Goal: Task Accomplishment & Management: Complete application form

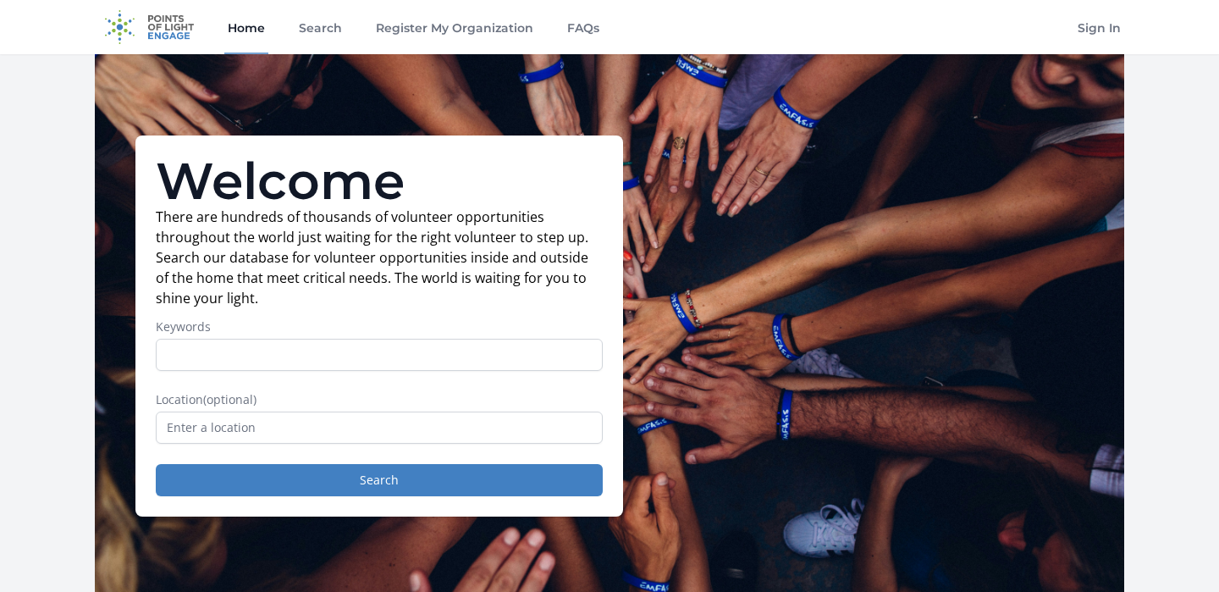
click at [374, 348] on input "Keywords" at bounding box center [379, 355] width 447 height 32
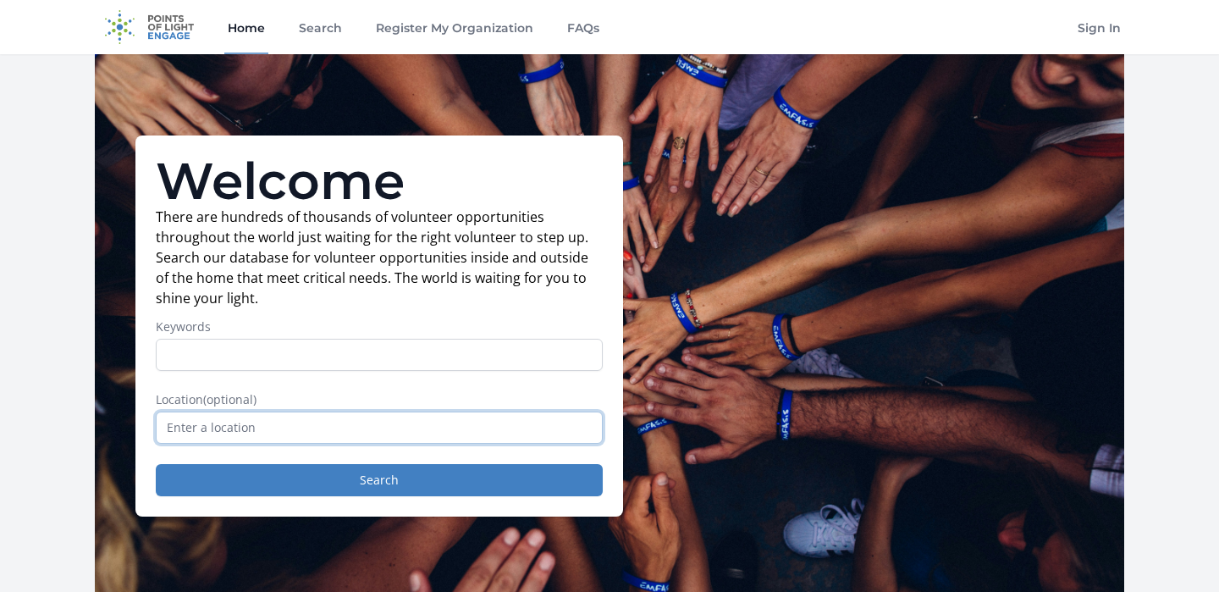
click at [253, 433] on input "text" at bounding box center [379, 427] width 447 height 32
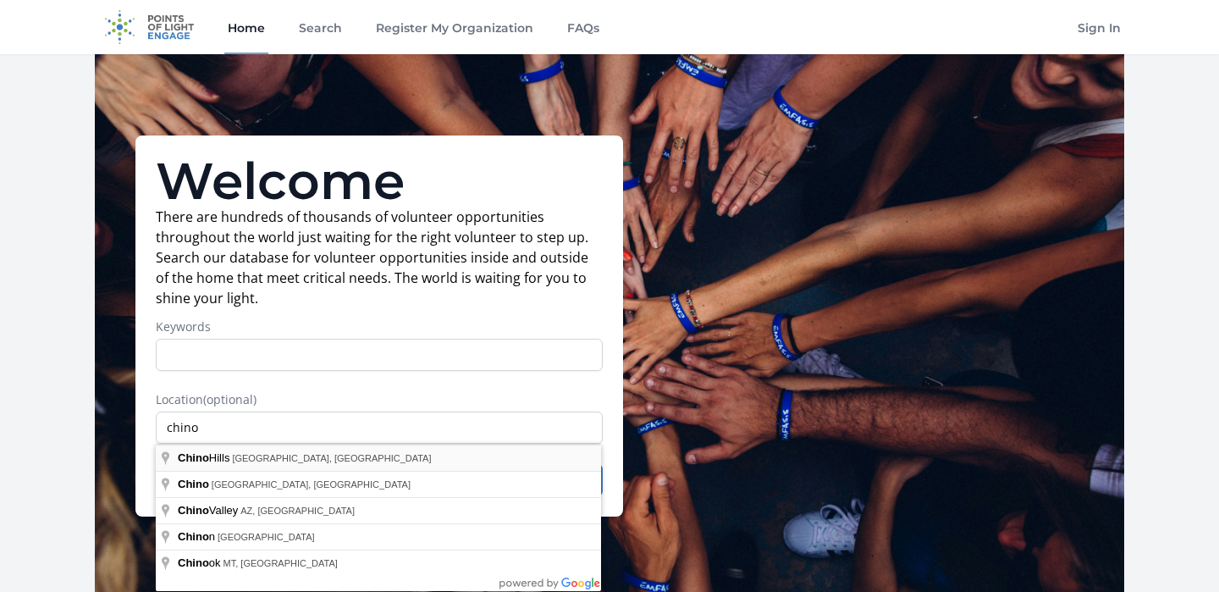
type input "[GEOGRAPHIC_DATA], [GEOGRAPHIC_DATA], [GEOGRAPHIC_DATA]"
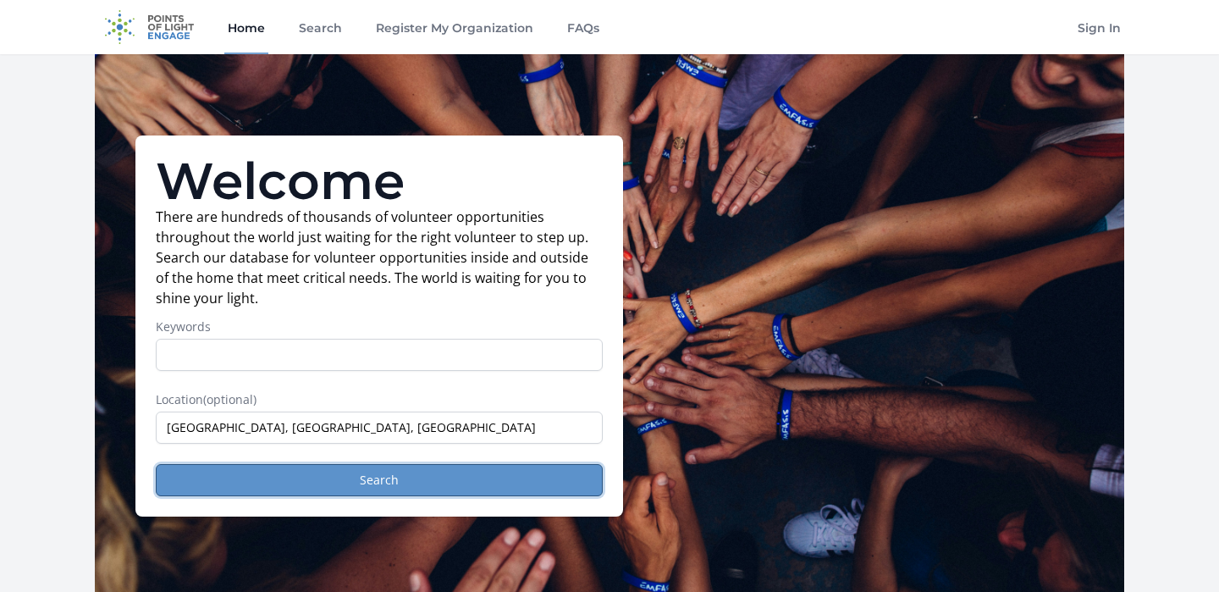
click at [340, 482] on button "Search" at bounding box center [379, 480] width 447 height 32
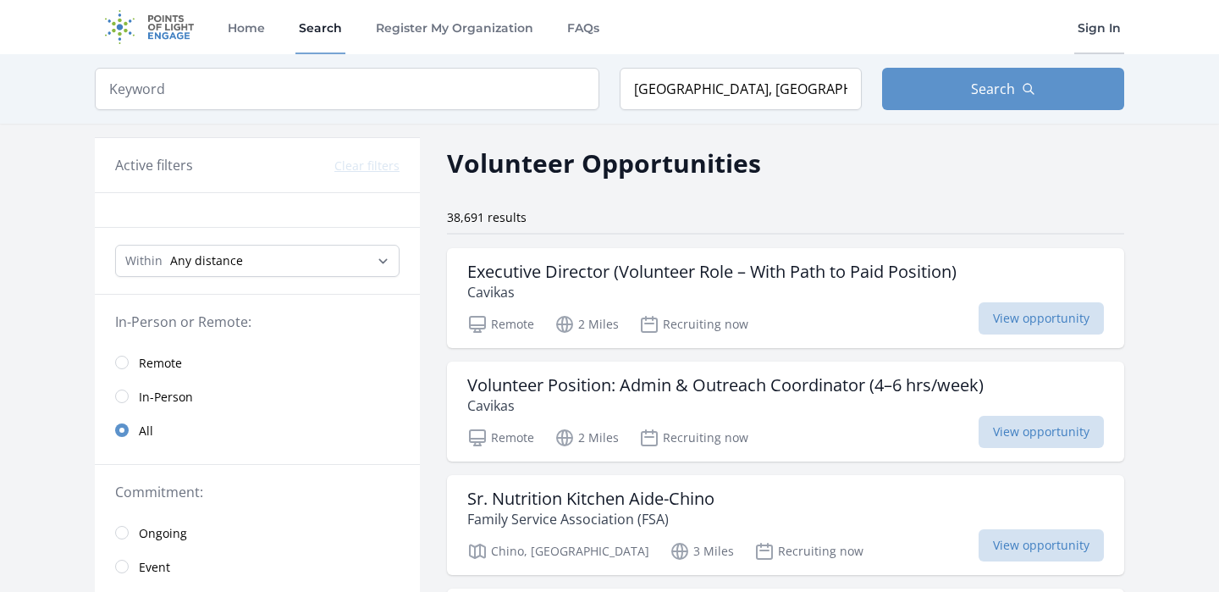
click at [1094, 23] on link "Sign In" at bounding box center [1099, 27] width 50 height 54
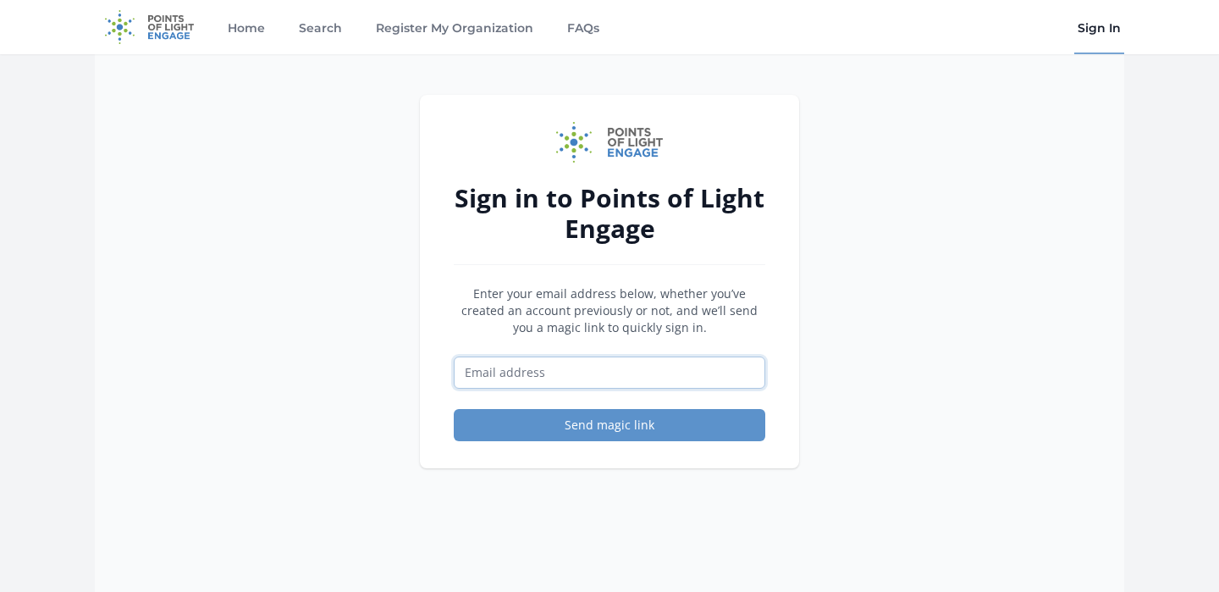
click at [630, 373] on input "Email address" at bounding box center [610, 372] width 312 height 32
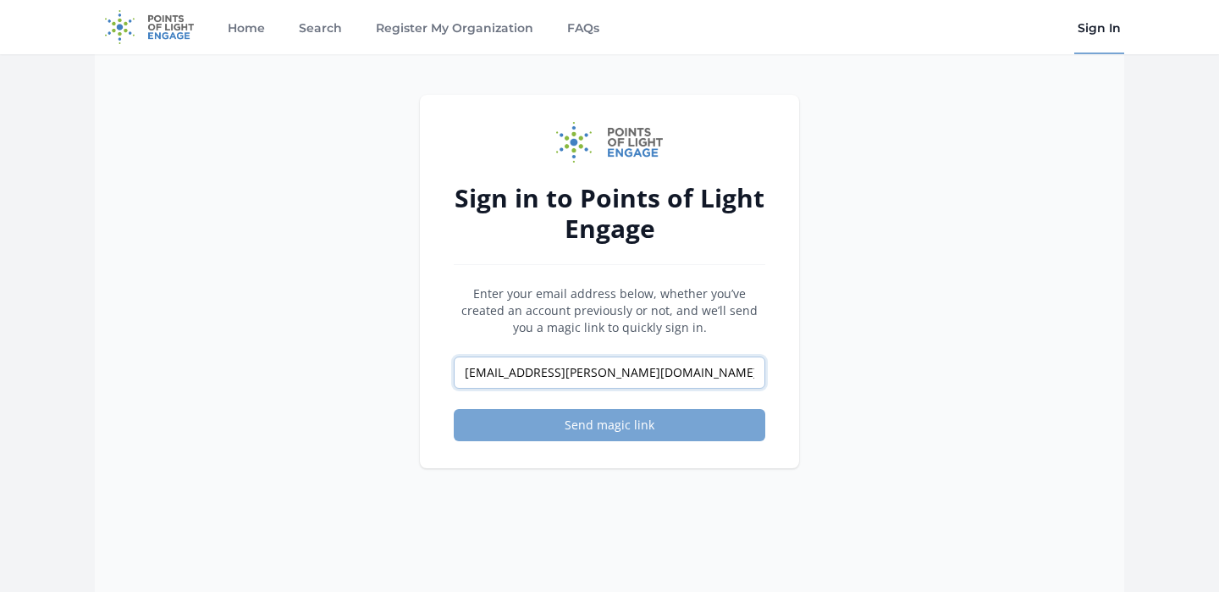
type input "danika.thakkar@gmail.com"
click at [664, 432] on button "Send magic link" at bounding box center [610, 425] width 312 height 32
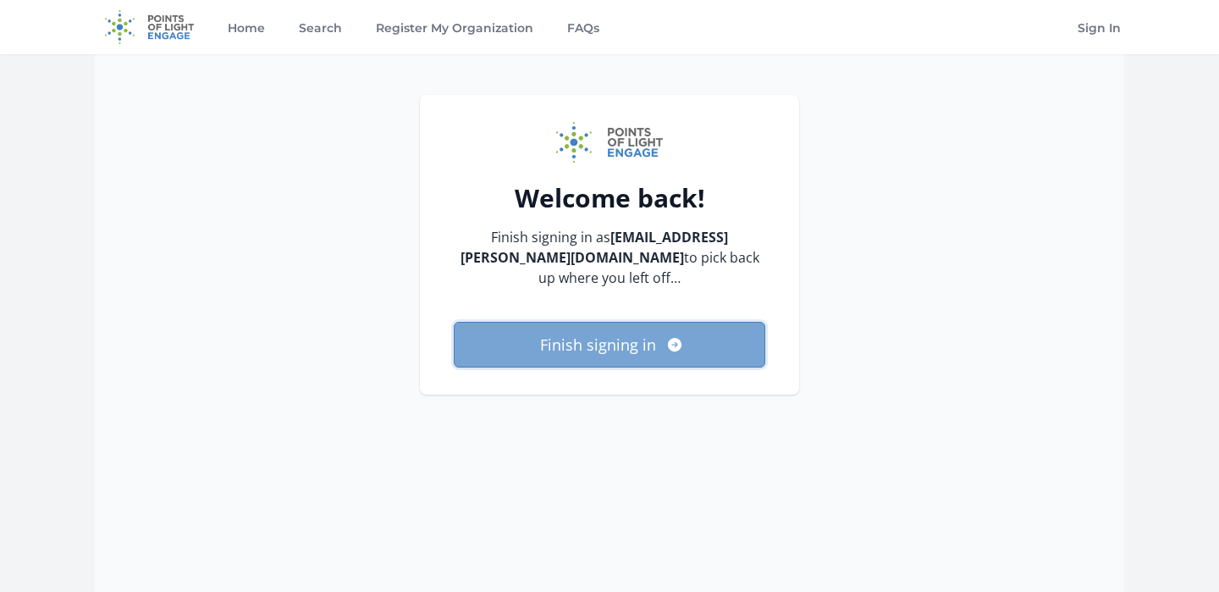
click at [681, 336] on icon "submit" at bounding box center [674, 344] width 17 height 17
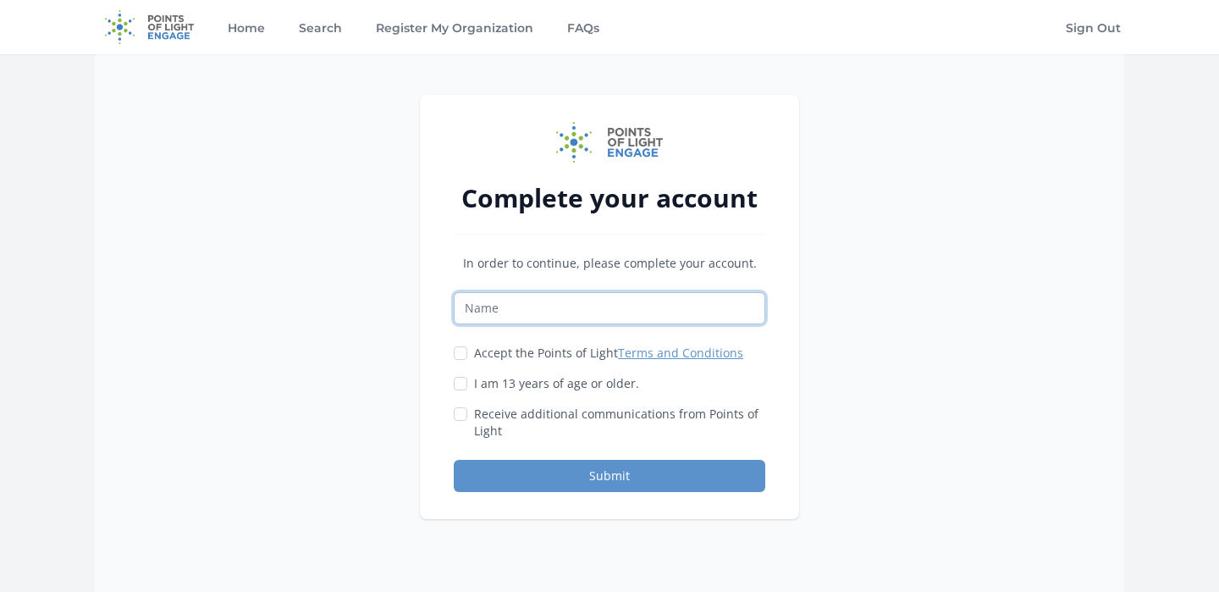
click at [623, 308] on input "Name" at bounding box center [610, 308] width 312 height 32
type input "Danika Thakkar"
click at [461, 353] on input "Accept the Points of Light Terms and Conditions" at bounding box center [461, 353] width 14 height 14
checkbox input "true"
click at [461, 380] on input "I am 13 years of age or older." at bounding box center [461, 384] width 14 height 14
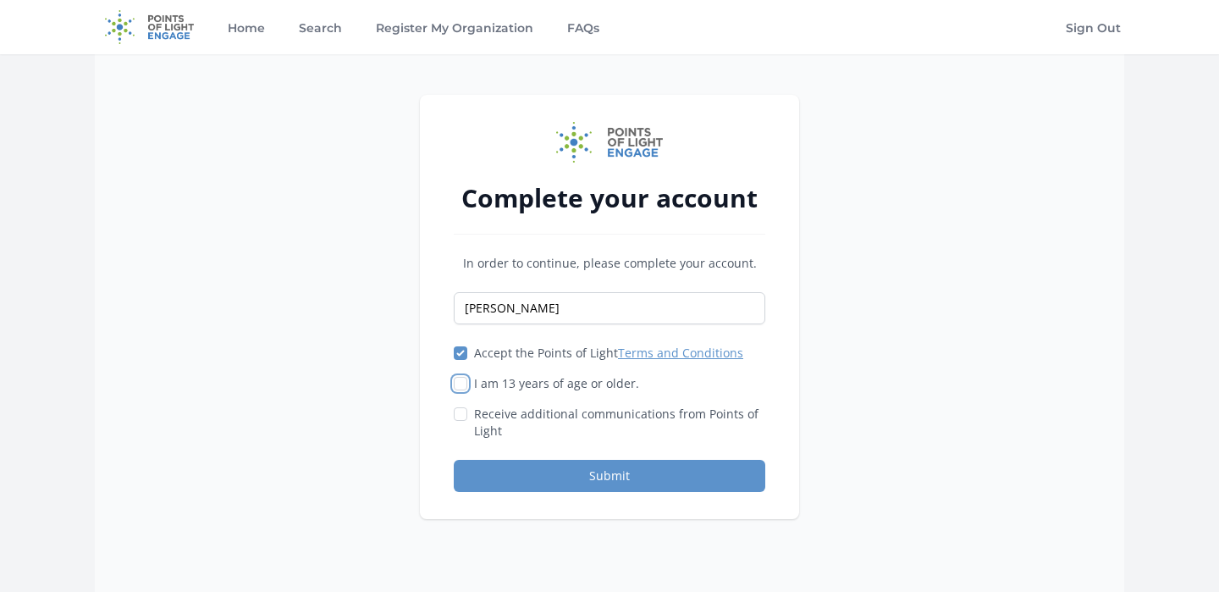
checkbox input "true"
click at [461, 412] on input "Receive additional communications from Points of Light" at bounding box center [461, 414] width 14 height 14
checkbox input "true"
click at [386, 450] on div "Complete your account In order to continue, please complete your account. Danik…" at bounding box center [610, 350] width 1030 height 592
click at [586, 478] on button "Submit" at bounding box center [610, 476] width 312 height 32
